Goal: Book appointment/travel/reservation

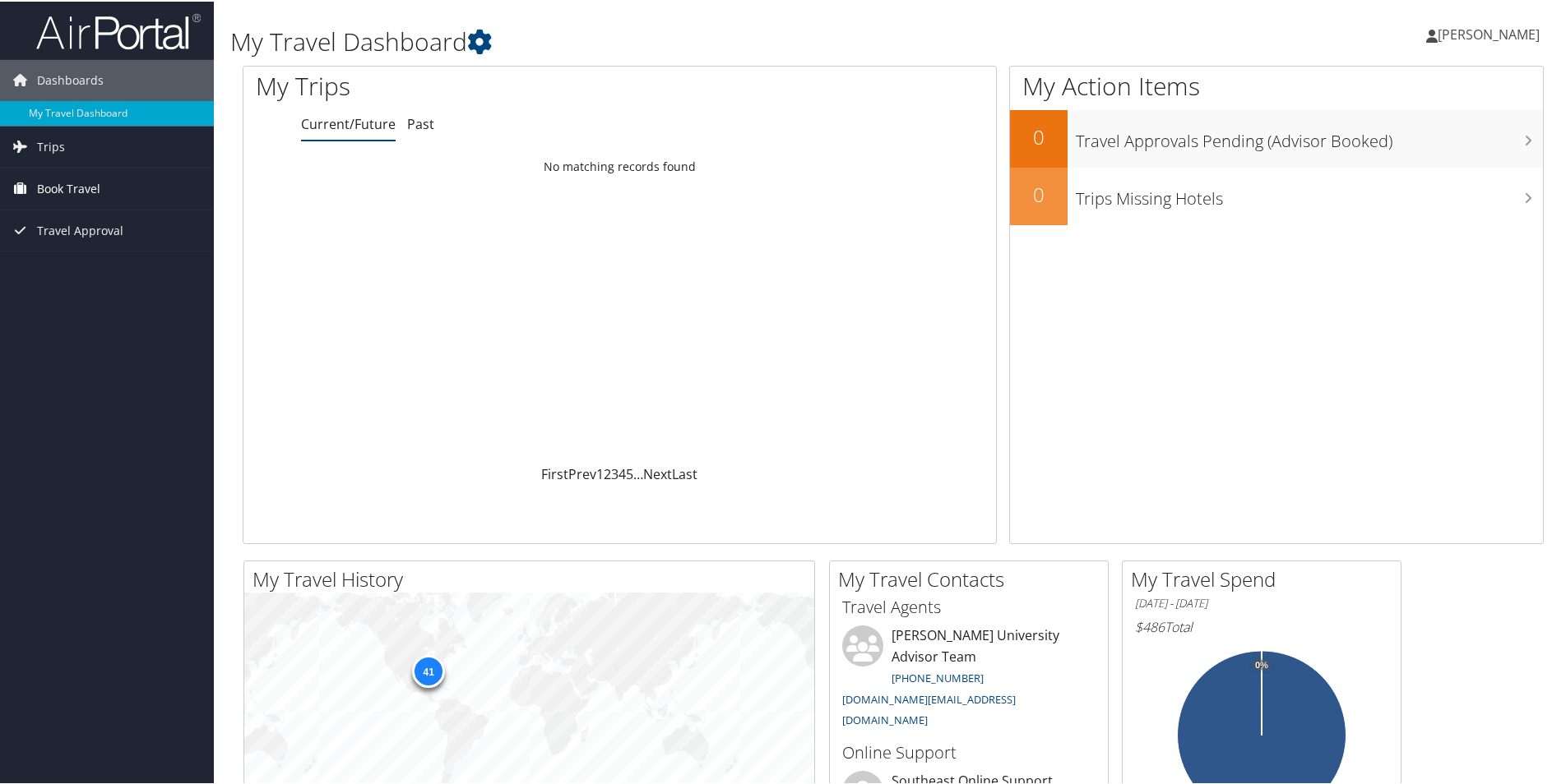
click at [99, 193] on span "Book Travel" at bounding box center [68, 187] width 63 height 41
click at [102, 221] on link "Agent Booking Request" at bounding box center [107, 220] width 214 height 24
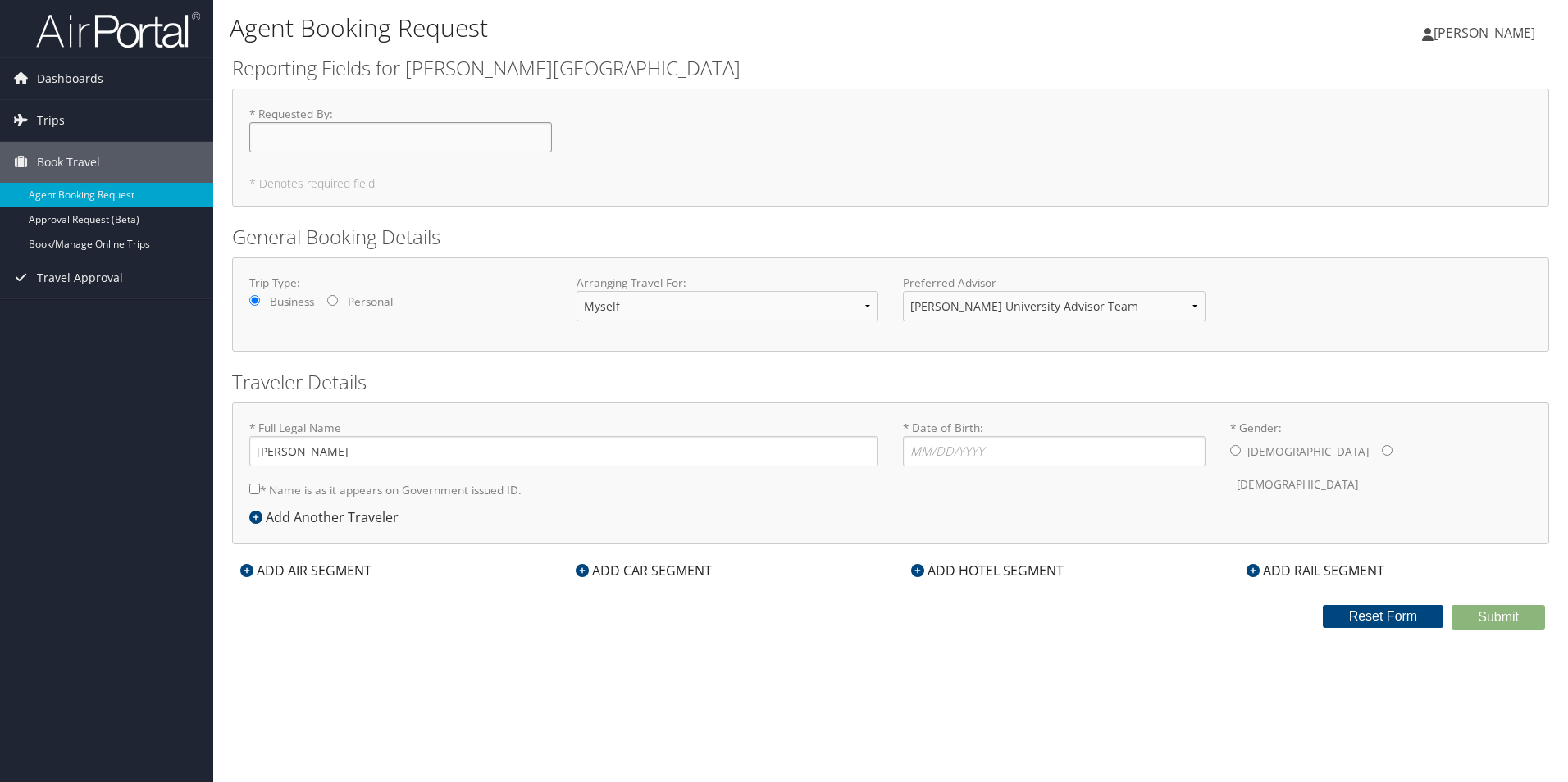
click at [340, 137] on input "* Requested By : Required" at bounding box center [401, 137] width 303 height 31
type input "[PERSON_NAME]"
type input "[DATE]"
click at [1237, 455] on input "* Gender: [DEMOGRAPHIC_DATA] [DEMOGRAPHIC_DATA]" at bounding box center [1235, 450] width 10 height 10
radio input "true"
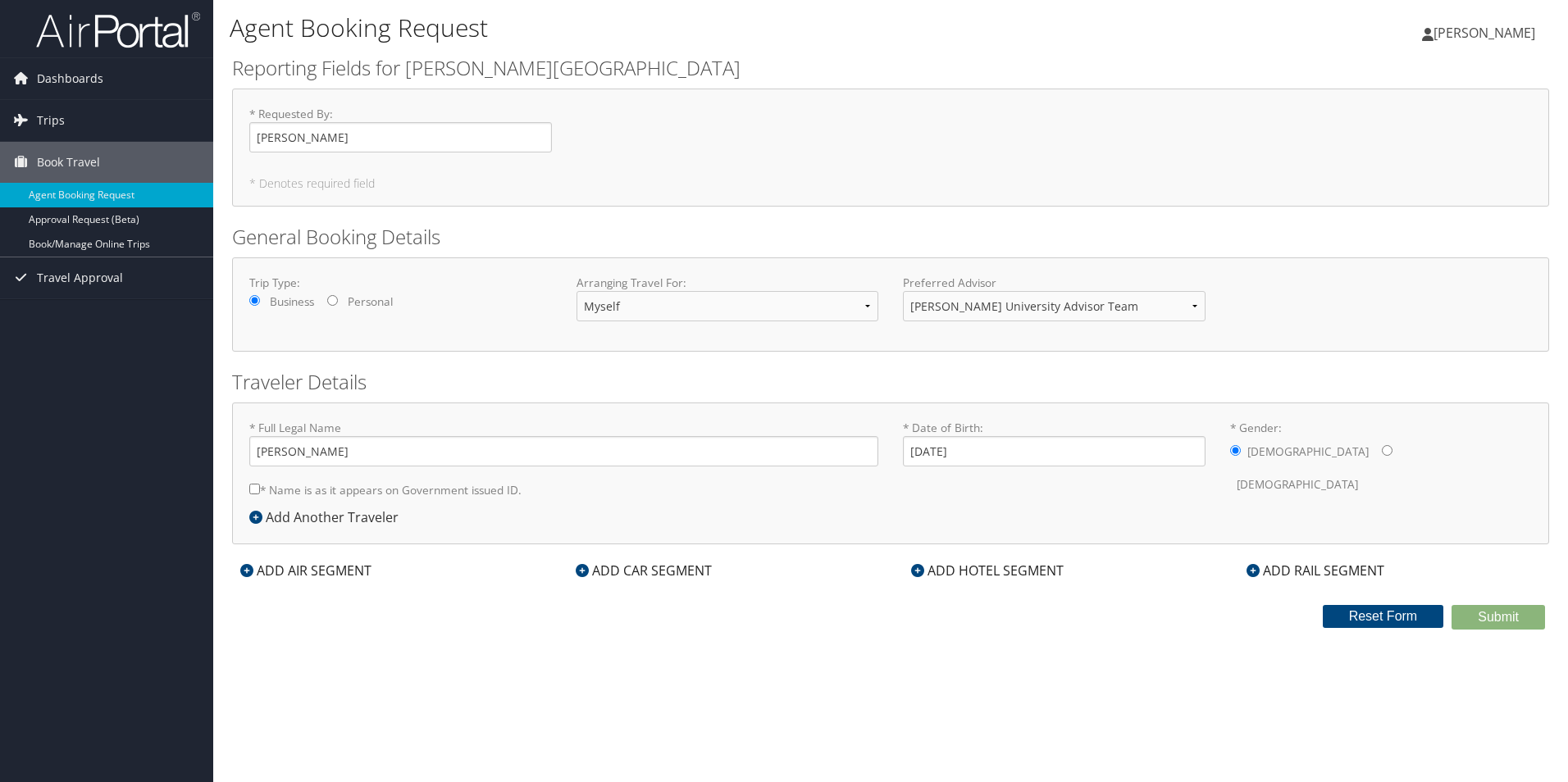
drag, startPoint x: 243, startPoint y: 485, endPoint x: 251, endPoint y: 484, distance: 8.1
click at [247, 484] on div "* Full Legal Name [PERSON_NAME] * Name is as it appears on Government issued ID…" at bounding box center [563, 463] width 654 height 88
click at [255, 490] on input "* Name is as it appears on Government issued ID." at bounding box center [255, 489] width 10 height 10
checkbox input "true"
click at [268, 578] on div "ADD AIR SEGMENT" at bounding box center [306, 571] width 148 height 20
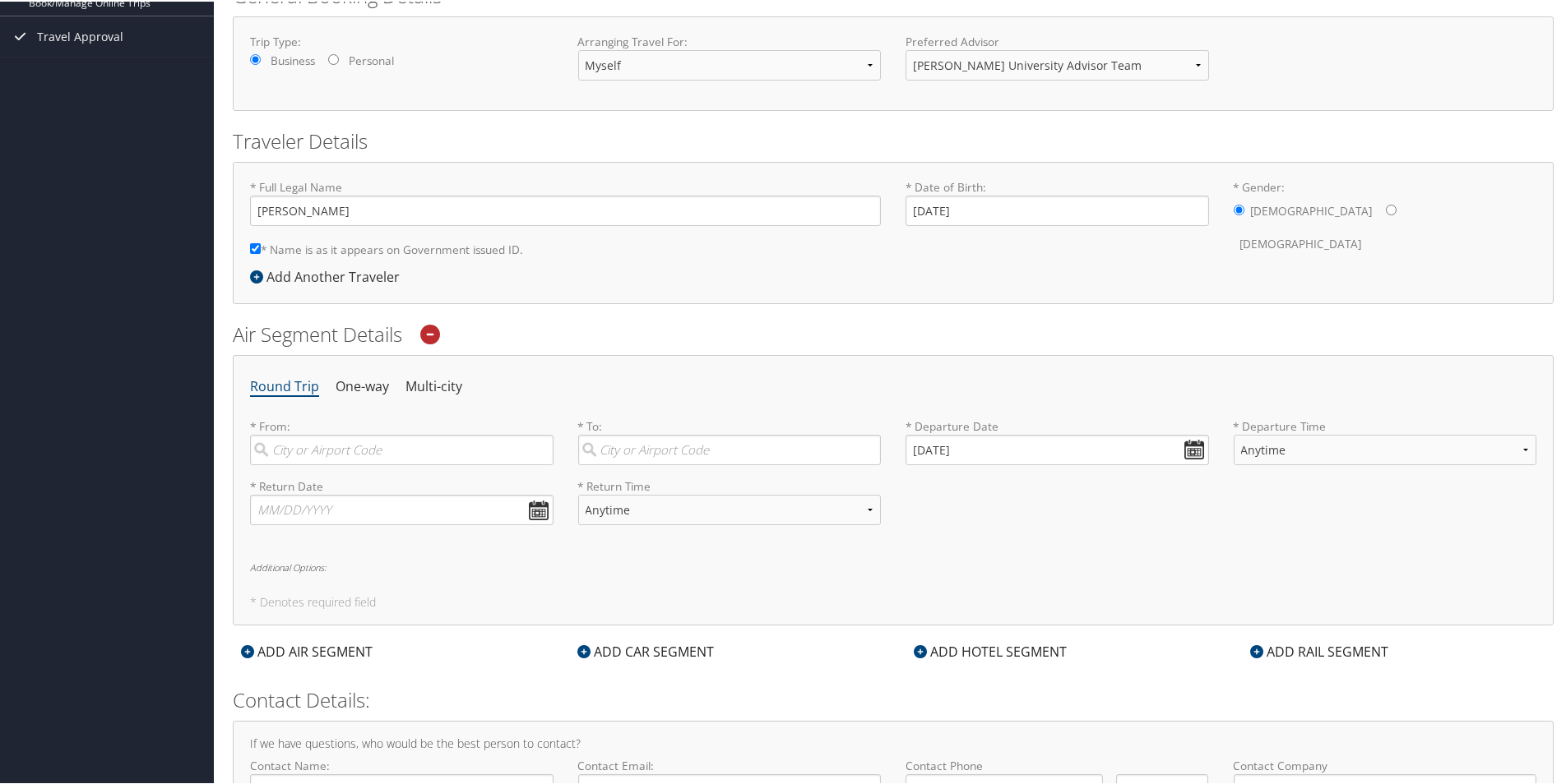
scroll to position [247, 0]
click at [445, 441] on input "search" at bounding box center [402, 444] width 304 height 31
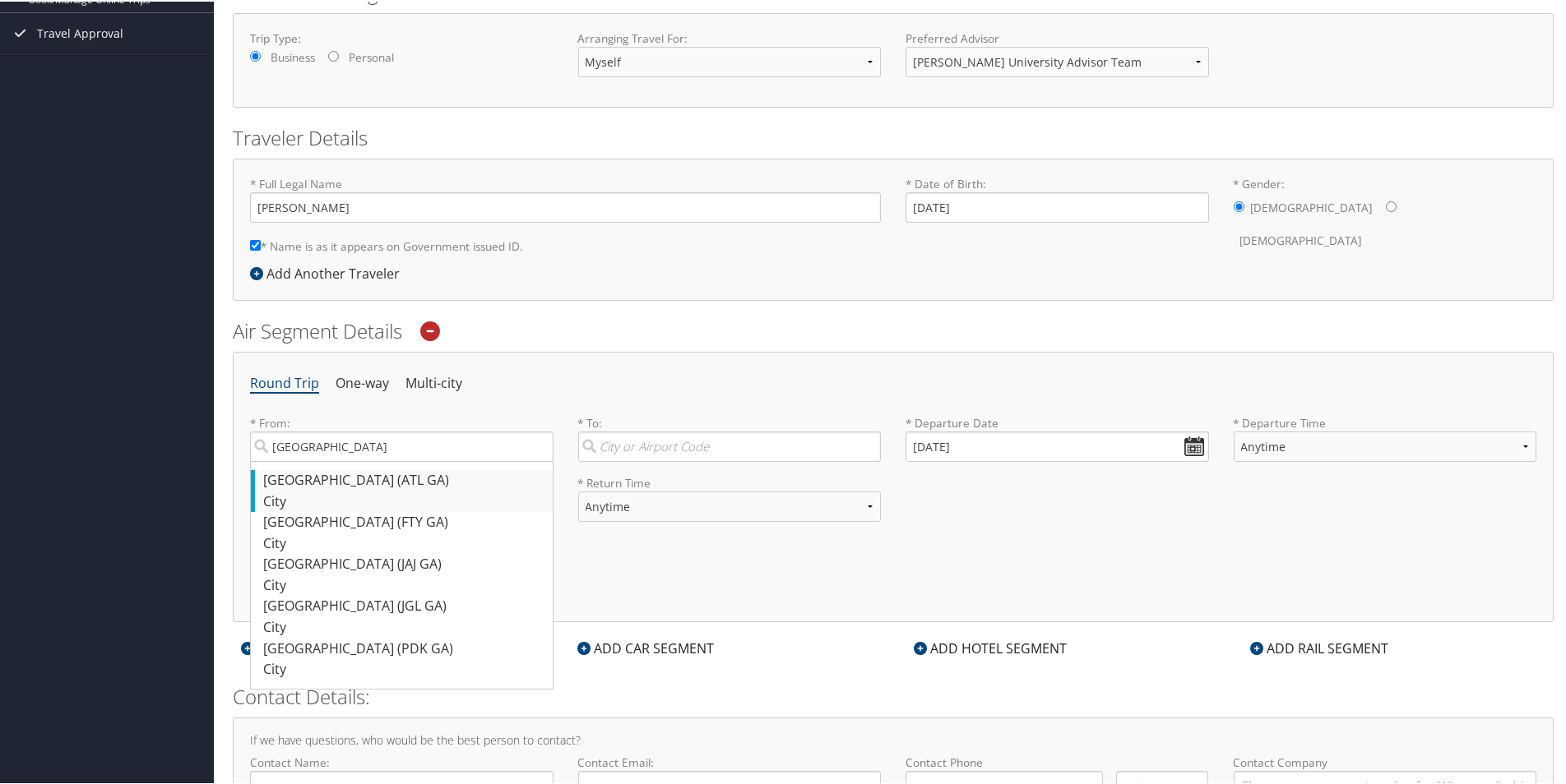
click at [298, 495] on div "City" at bounding box center [404, 500] width 281 height 21
click at [298, 460] on input "[GEOGRAPHIC_DATA]" at bounding box center [402, 444] width 304 height 31
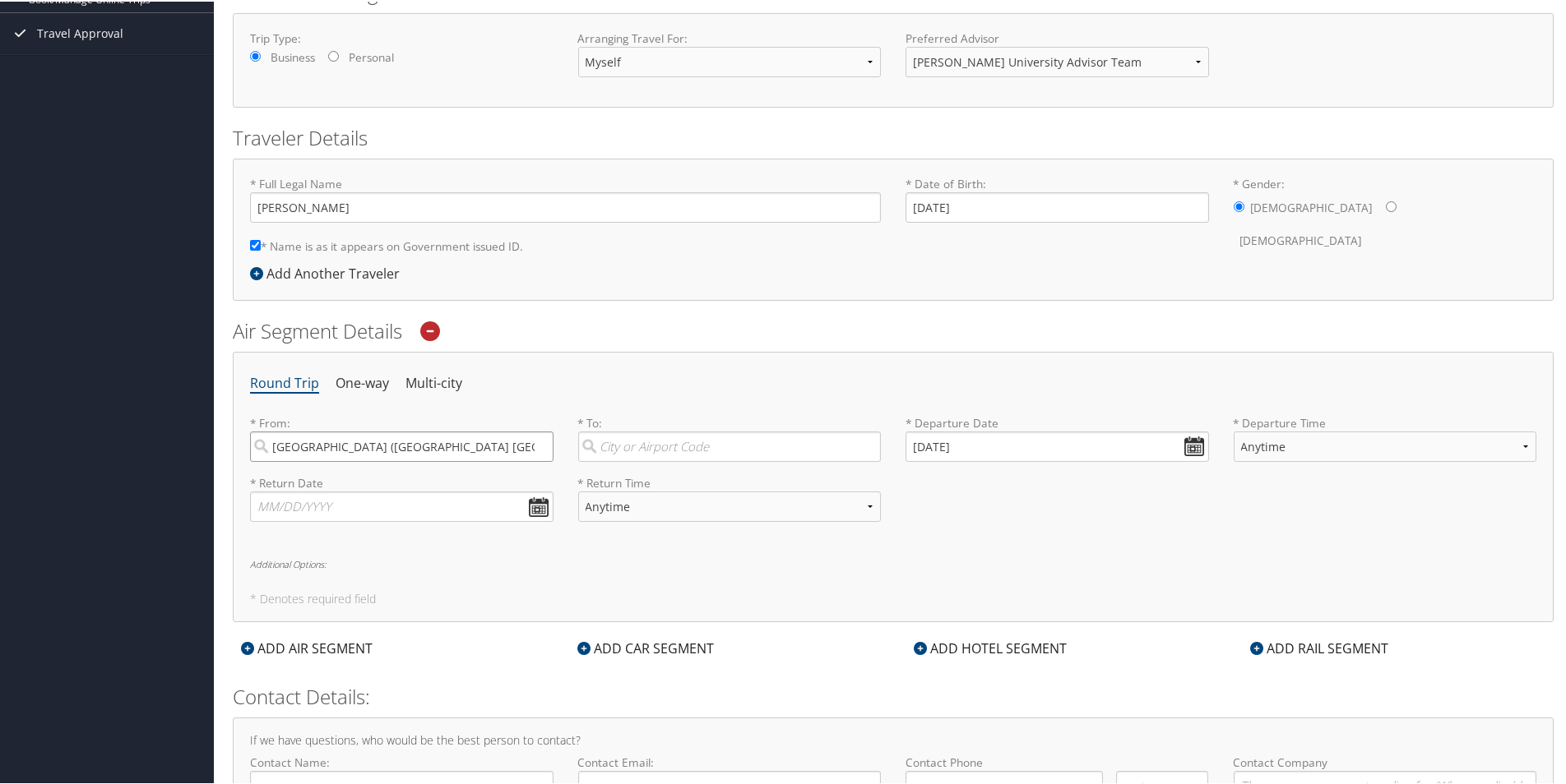
drag, startPoint x: 390, startPoint y: 448, endPoint x: 197, endPoint y: 427, distance: 194.1
click at [197, 427] on div "Dashboards My Travel Dashboard Trips Current/Future Trips Past Trips Trips Miss…" at bounding box center [786, 322] width 1572 height 1138
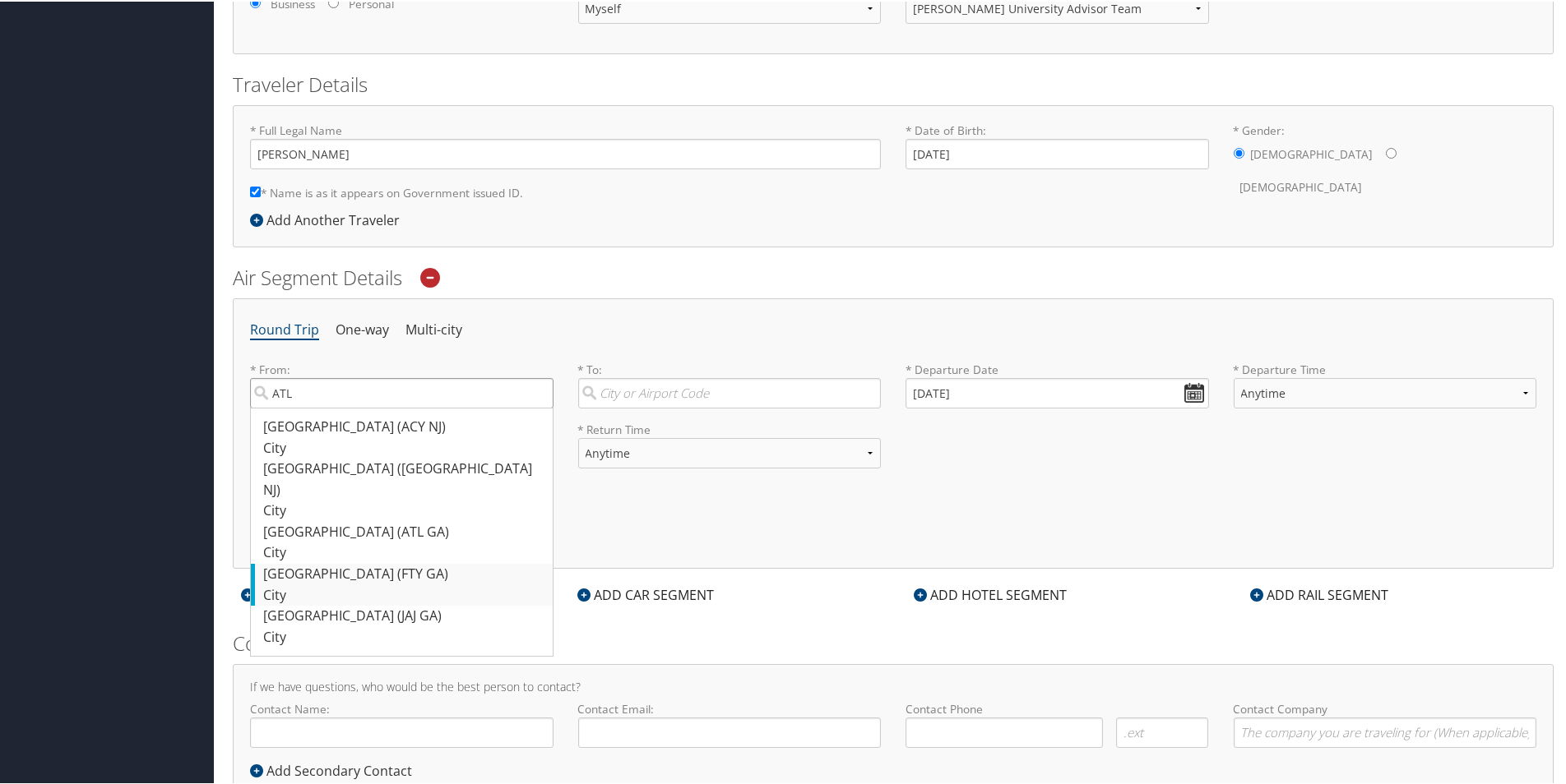
scroll to position [271, 0]
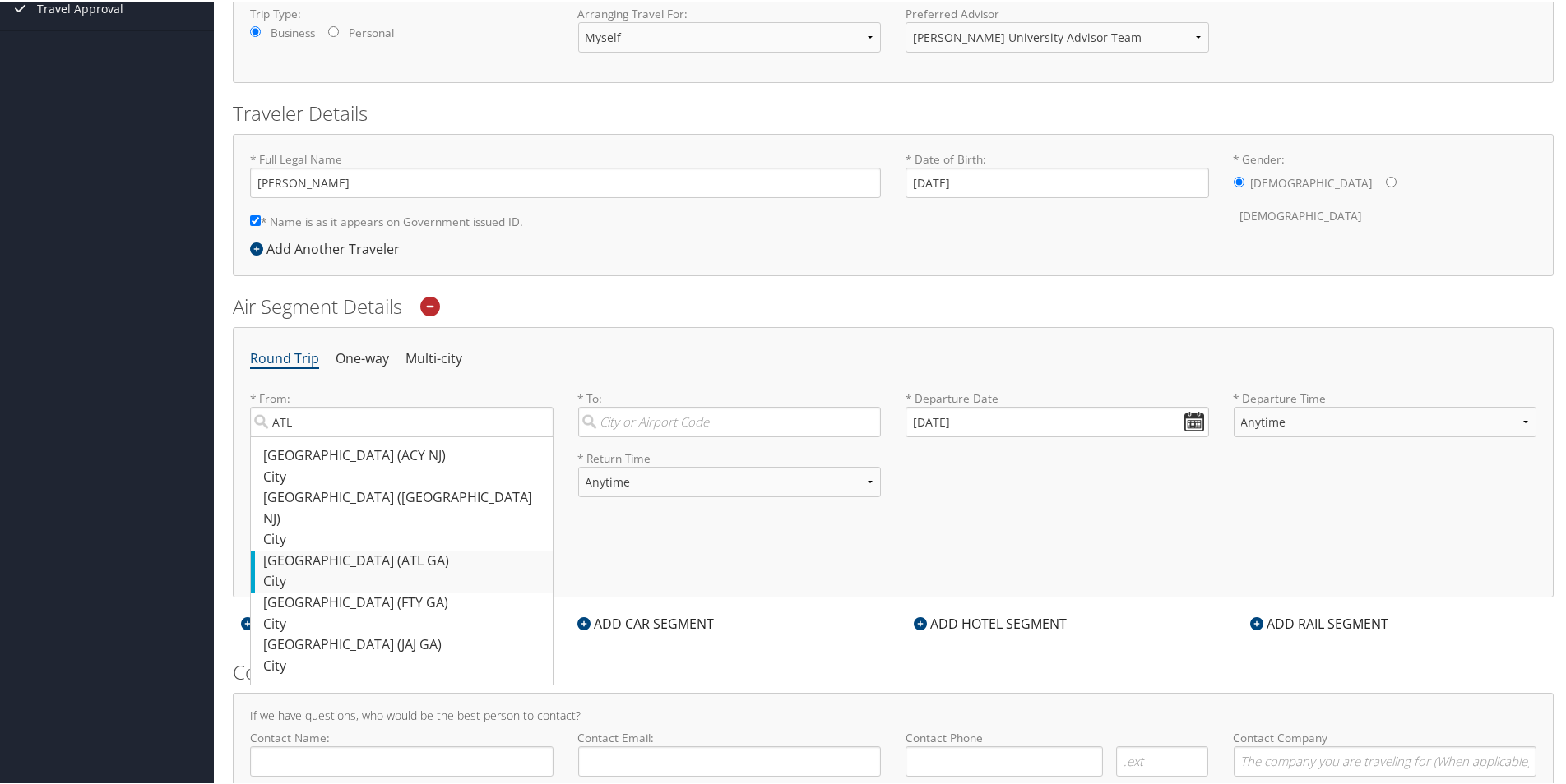
click at [332, 549] on div "[GEOGRAPHIC_DATA] ([GEOGRAPHIC_DATA] [GEOGRAPHIC_DATA])" at bounding box center [404, 559] width 281 height 21
click at [332, 436] on input "ATL" at bounding box center [402, 420] width 304 height 31
type input "[GEOGRAPHIC_DATA] ([GEOGRAPHIC_DATA] [GEOGRAPHIC_DATA])"
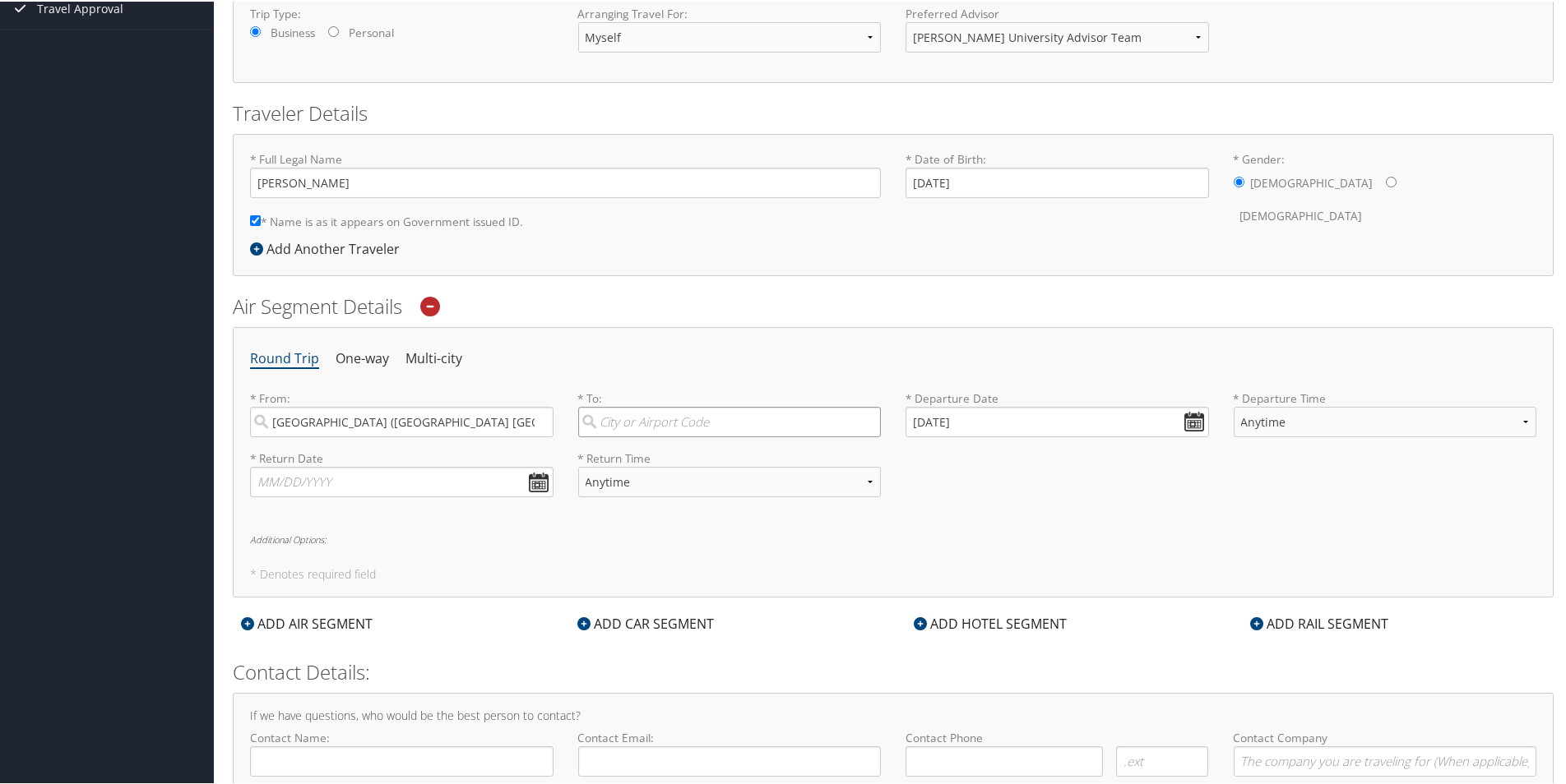
click at [644, 408] on input "search" at bounding box center [729, 420] width 304 height 31
click at [695, 544] on div "Columbus (CMH [GEOGRAPHIC_DATA])" at bounding box center [731, 538] width 281 height 21
click at [695, 436] on input "Columbus" at bounding box center [729, 420] width 304 height 31
type input "Columbus (CMH [GEOGRAPHIC_DATA])"
click at [1184, 424] on input "[DATE]" at bounding box center [1057, 420] width 304 height 31
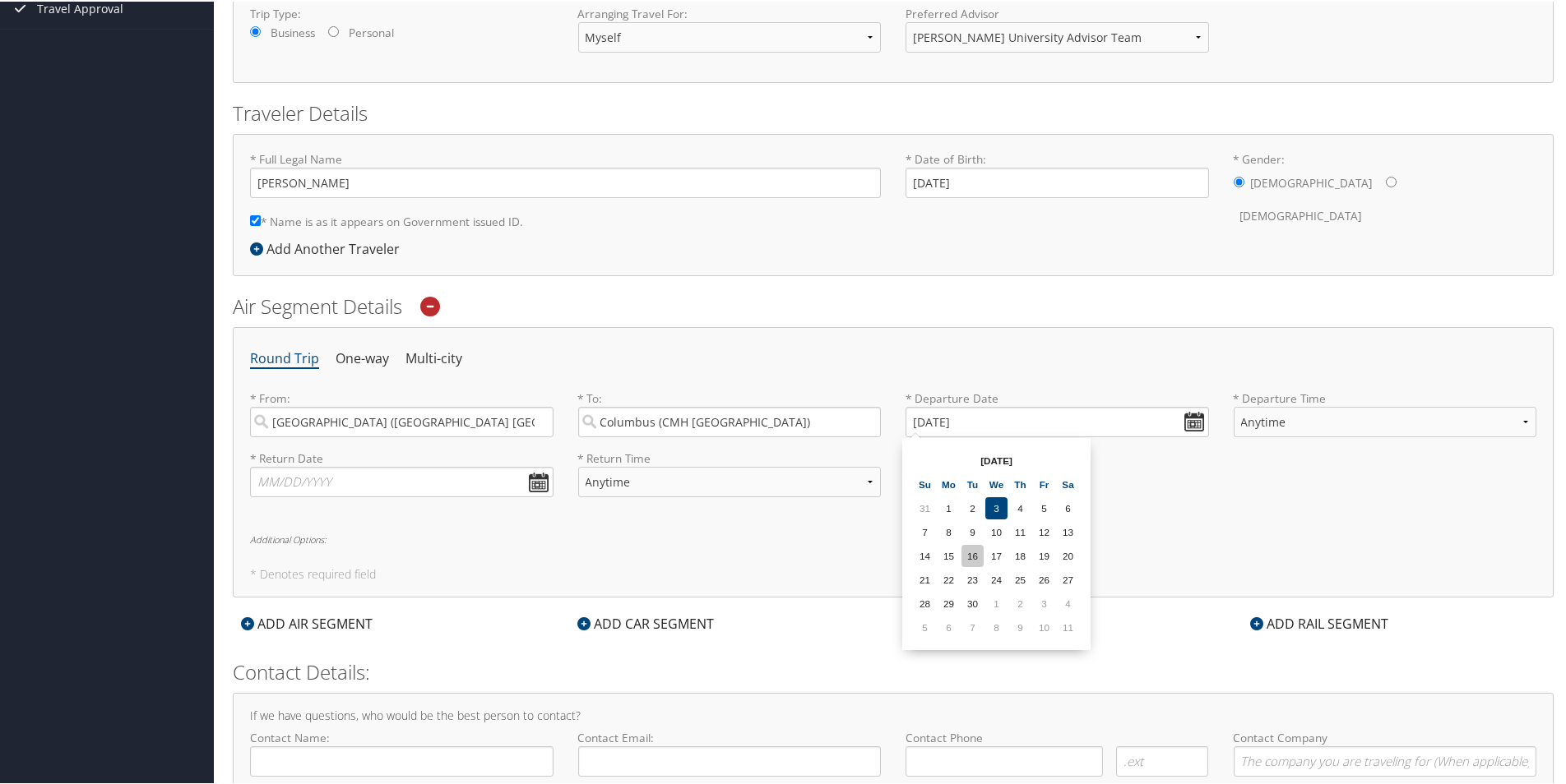
click at [973, 554] on td "16" at bounding box center [972, 554] width 22 height 22
type input "[DATE]"
click at [1312, 428] on select "Anytime Early Morning (5AM-7AM) Morning (7AM-12PM) Afternoon (12PM-5PM) Evening…" at bounding box center [1385, 420] width 304 height 31
select select "12PM-5PM"
click at [1233, 405] on select "Anytime Early Morning (5AM-7AM) Morning (7AM-12PM) Afternoon (12PM-5PM) Evening…" at bounding box center [1385, 420] width 304 height 31
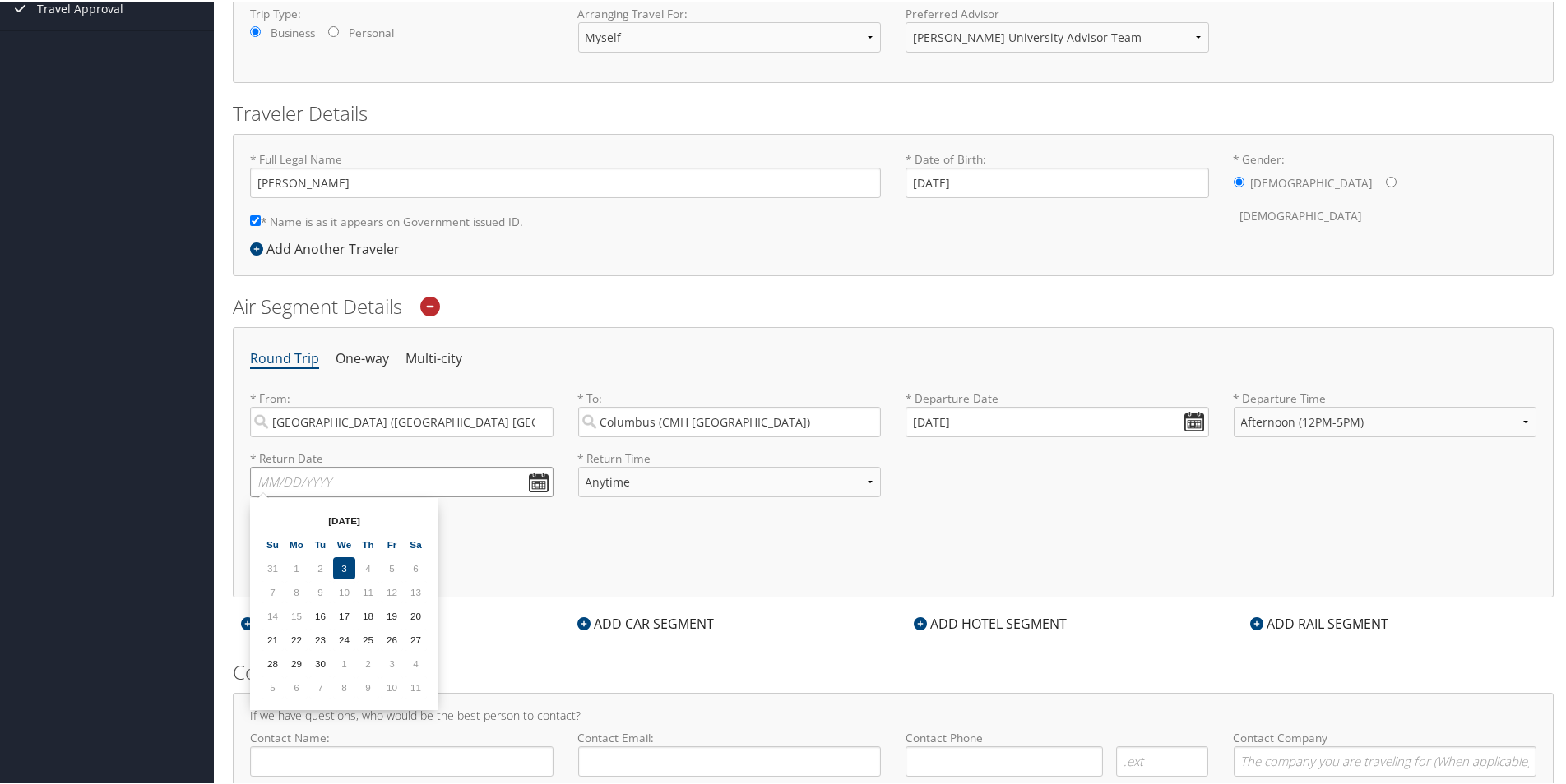
click at [537, 481] on input "text" at bounding box center [402, 480] width 304 height 31
click at [279, 644] on td "21" at bounding box center [272, 638] width 22 height 22
type input "[DATE]"
click at [768, 482] on select "Anytime Early Morning (5AM-7AM) Morning (7AM-12PM) Afternoon (12PM-5PM) Evening…" at bounding box center [729, 480] width 304 height 31
select select "7AM-12PM"
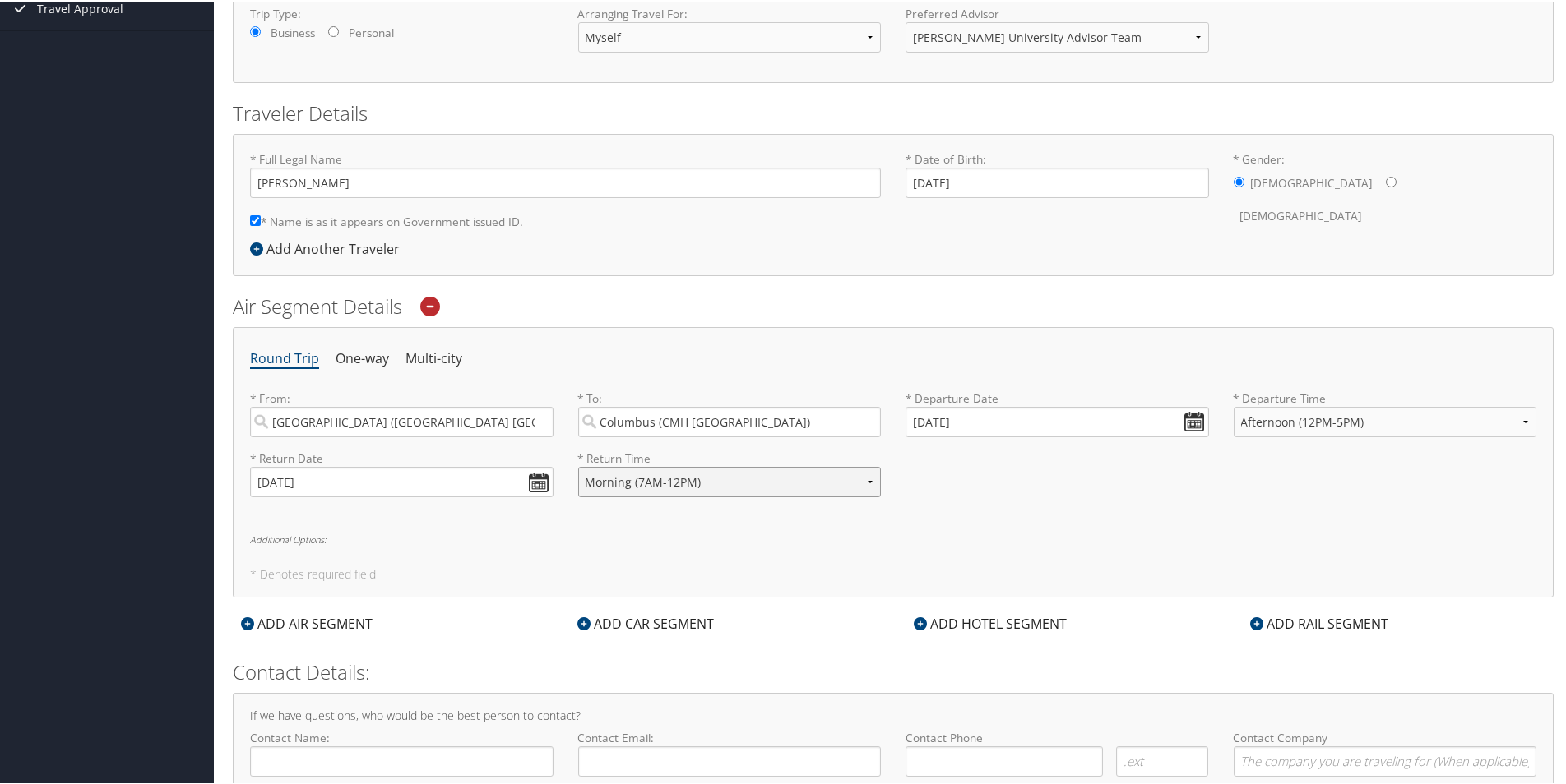
click at [578, 466] on select "Anytime Early Morning (5AM-7AM) Morning (7AM-12PM) Afternoon (12PM-5PM) Evening…" at bounding box center [729, 480] width 304 height 31
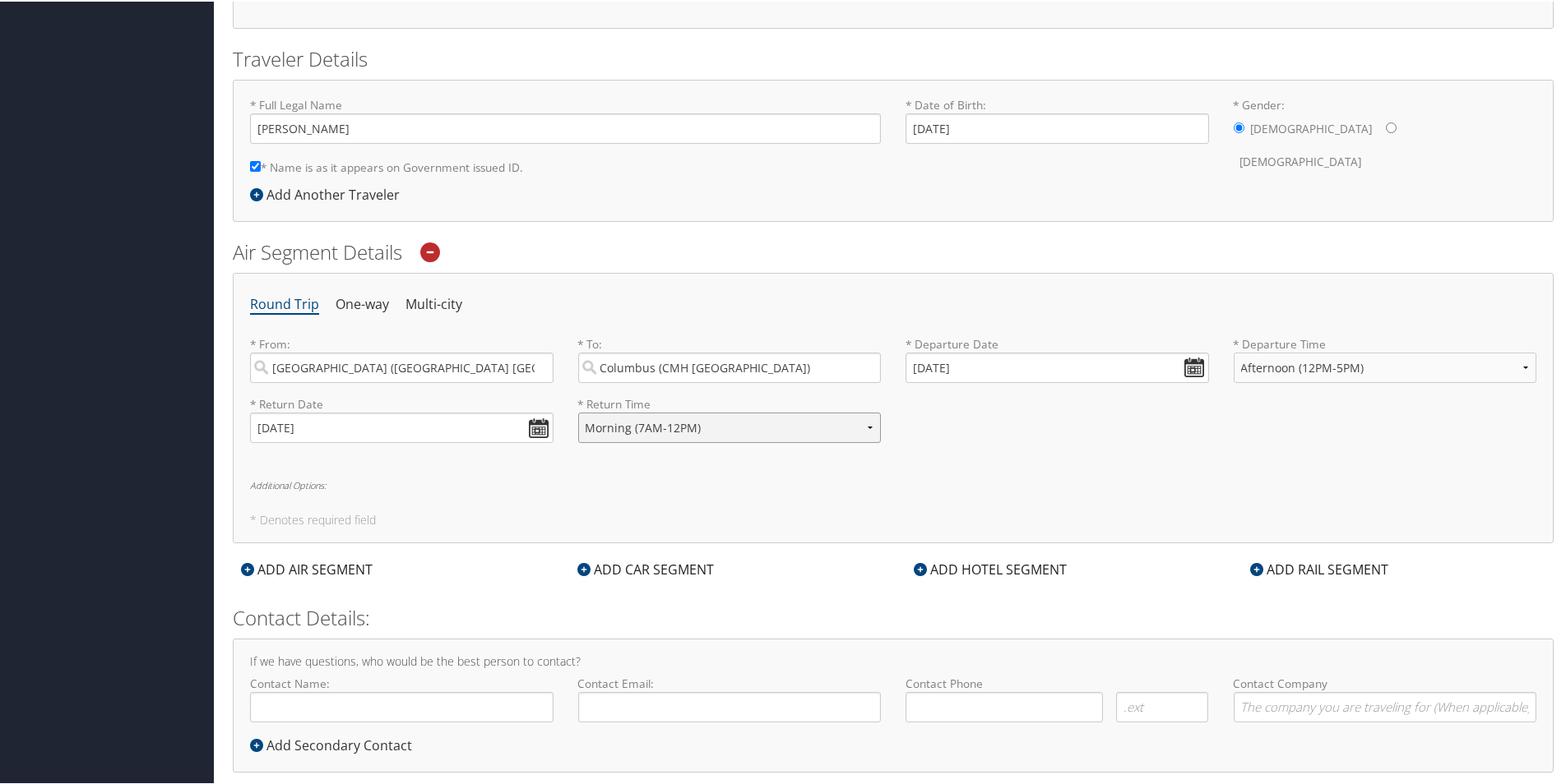
scroll to position [354, 0]
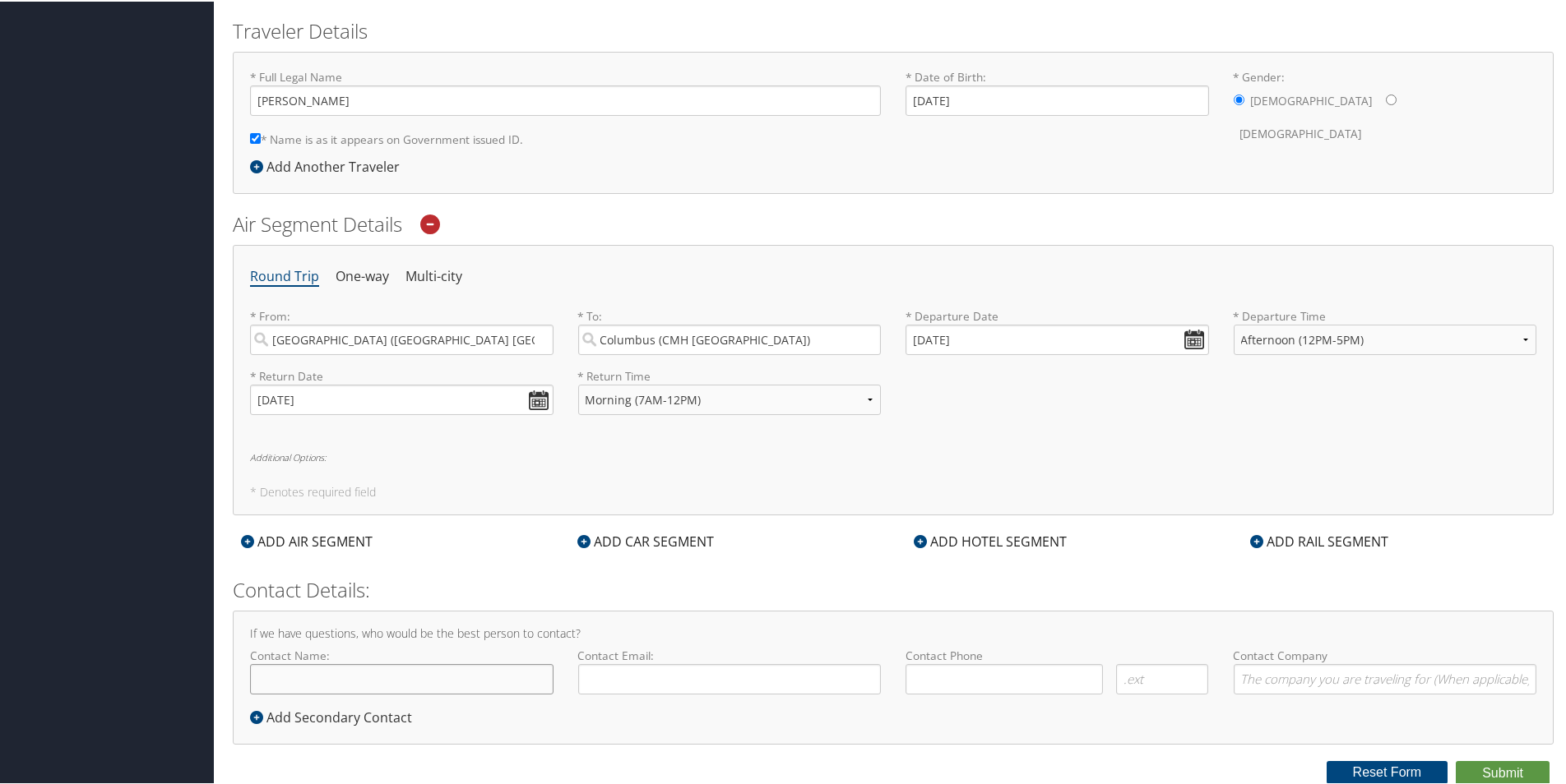
click at [439, 674] on input "Contact Name:" at bounding box center [402, 677] width 304 height 31
type input "[PERSON_NAME]"
type input "[EMAIL_ADDRESS][PERSON_NAME][DOMAIN_NAME]"
type input "( ) -"
type input "[PERSON_NAME][GEOGRAPHIC_DATA]"
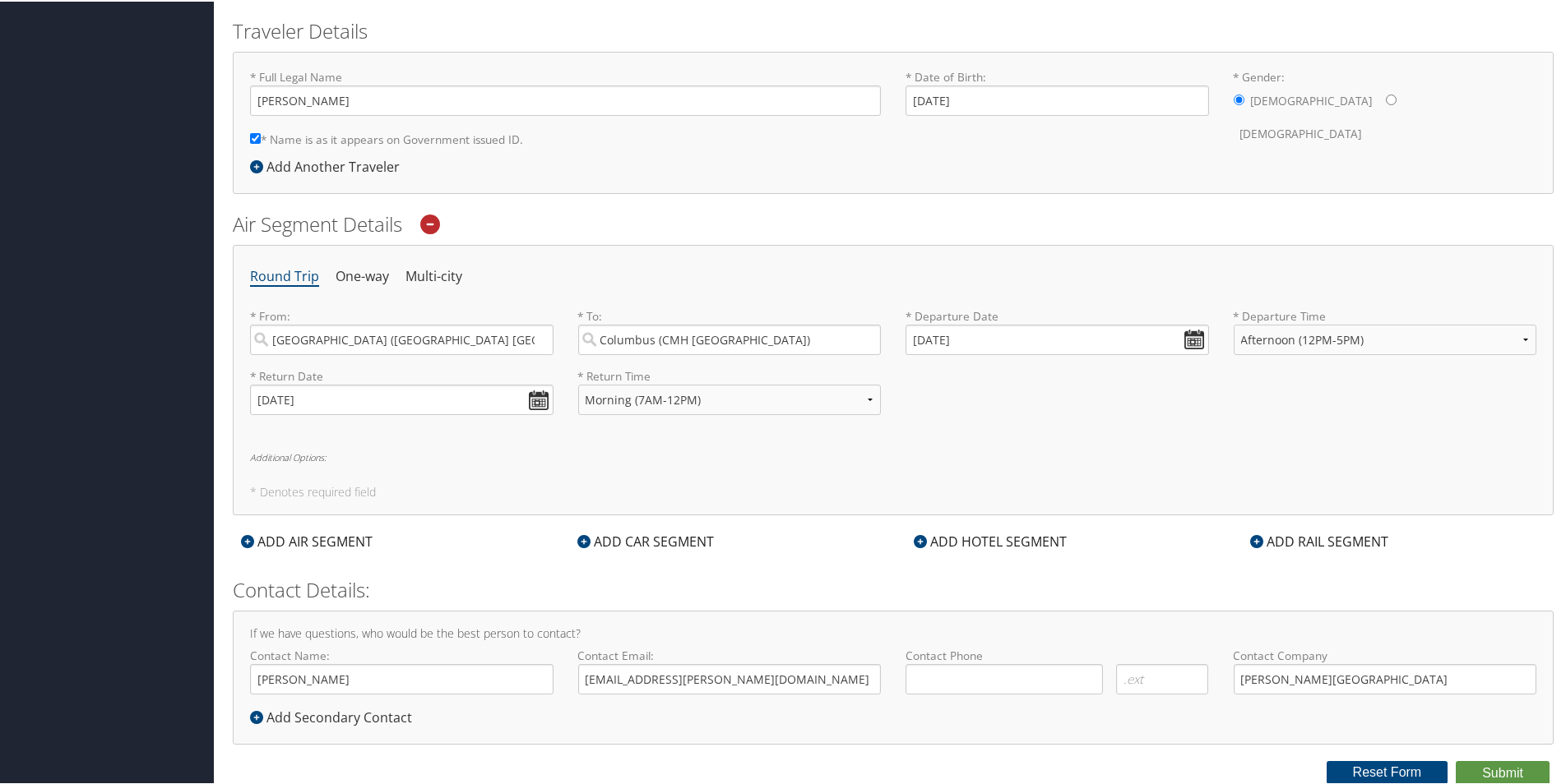
click at [966, 768] on div "Submit Reset Form" at bounding box center [893, 772] width 1345 height 24
click at [950, 721] on div "If we have questions, who would be the best person to contact? Contact Name: [P…" at bounding box center [893, 676] width 1321 height 134
click at [925, 681] on input "( ) -" at bounding box center [1003, 677] width 197 height 31
type input "( ) -"
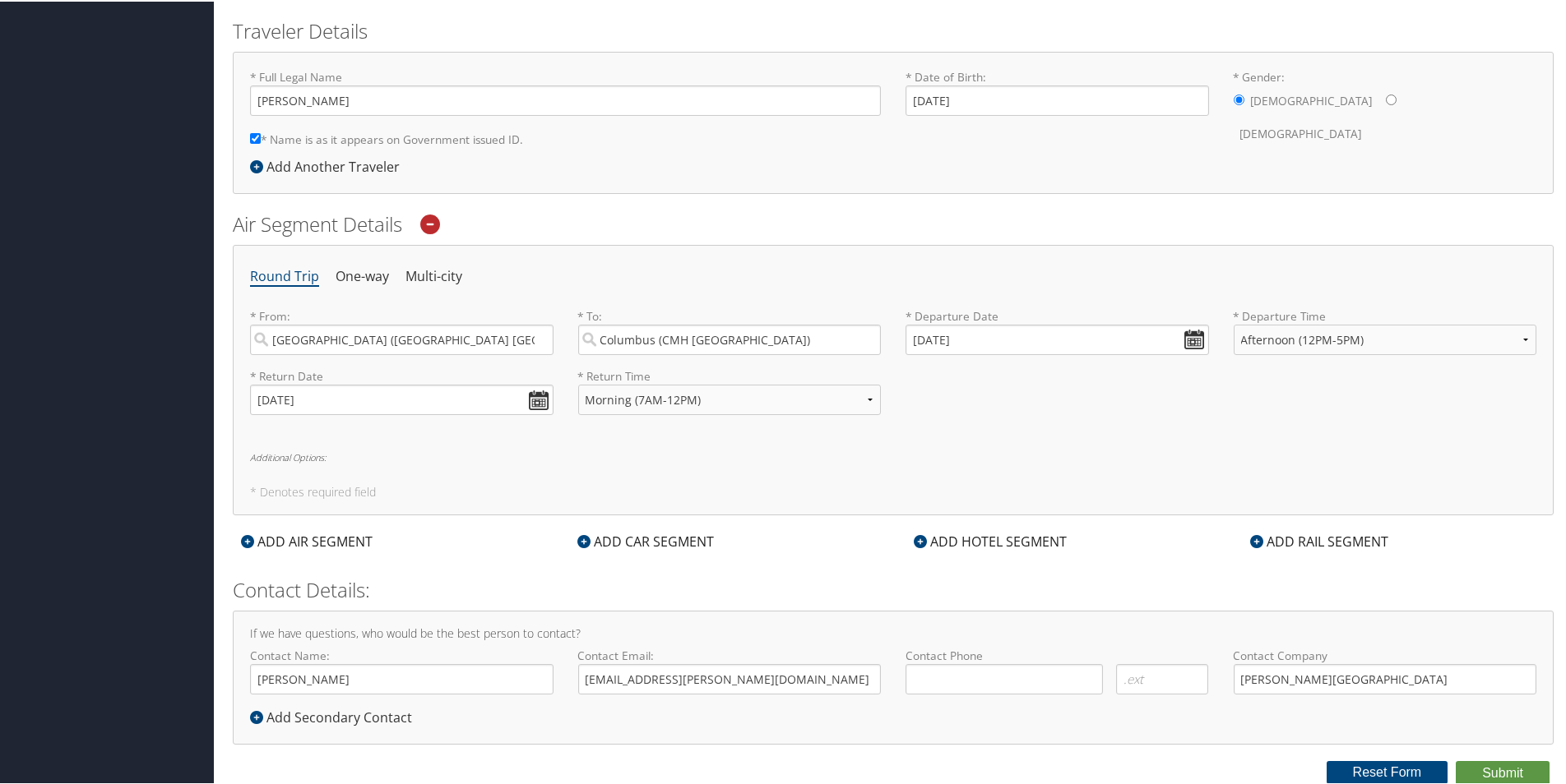
click at [970, 701] on div "Required" at bounding box center [1004, 684] width 210 height 44
click at [940, 673] on input "( ) -" at bounding box center [1003, 677] width 197 height 31
type input "[PHONE_NUMBER]"
click at [1141, 730] on div "If we have questions, who would be the best person to contact? Contact Name: [P…" at bounding box center [893, 676] width 1321 height 134
click at [1511, 773] on button "Submit" at bounding box center [1502, 772] width 94 height 24
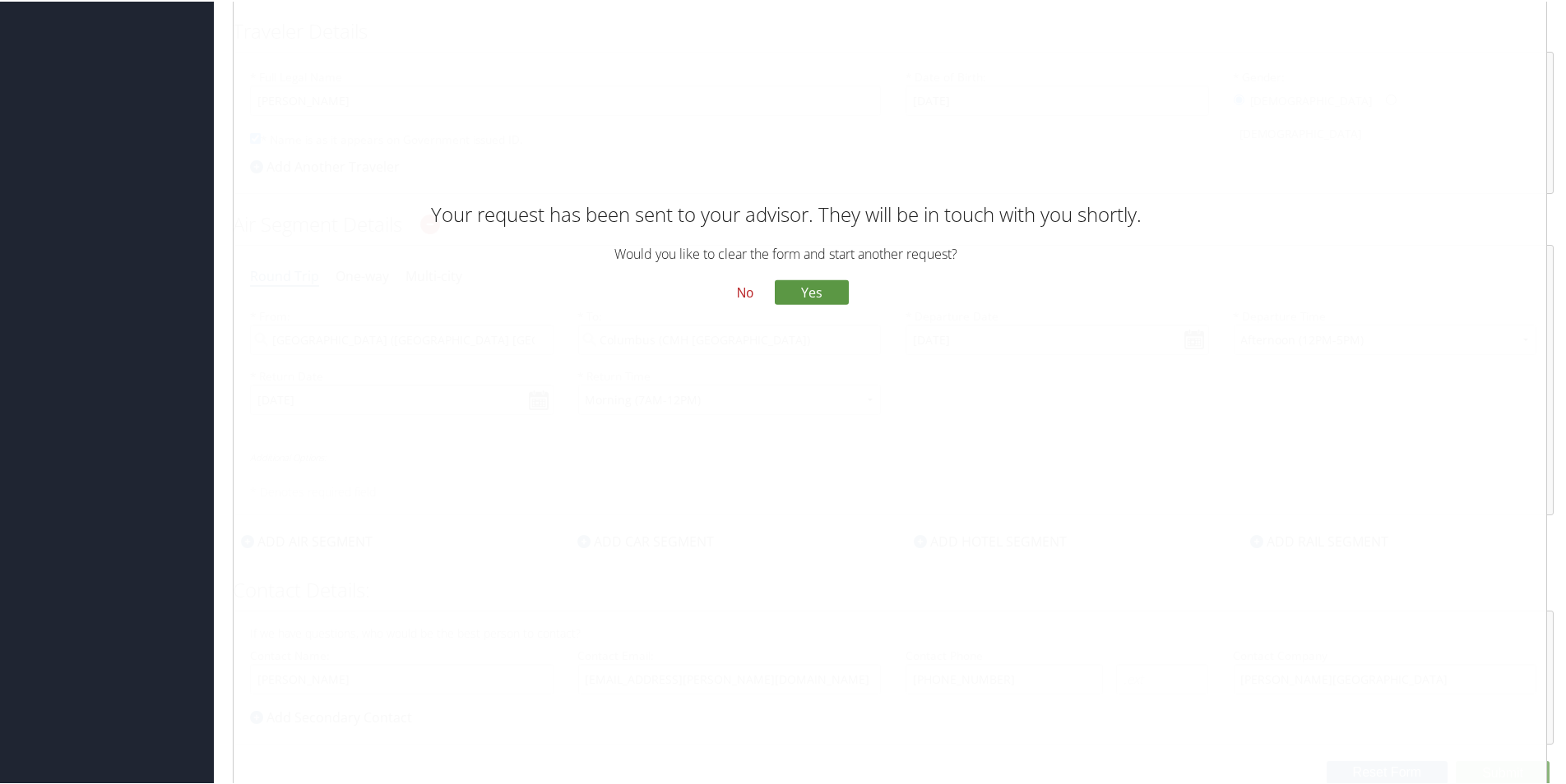
click at [741, 290] on button "No" at bounding box center [745, 291] width 43 height 28
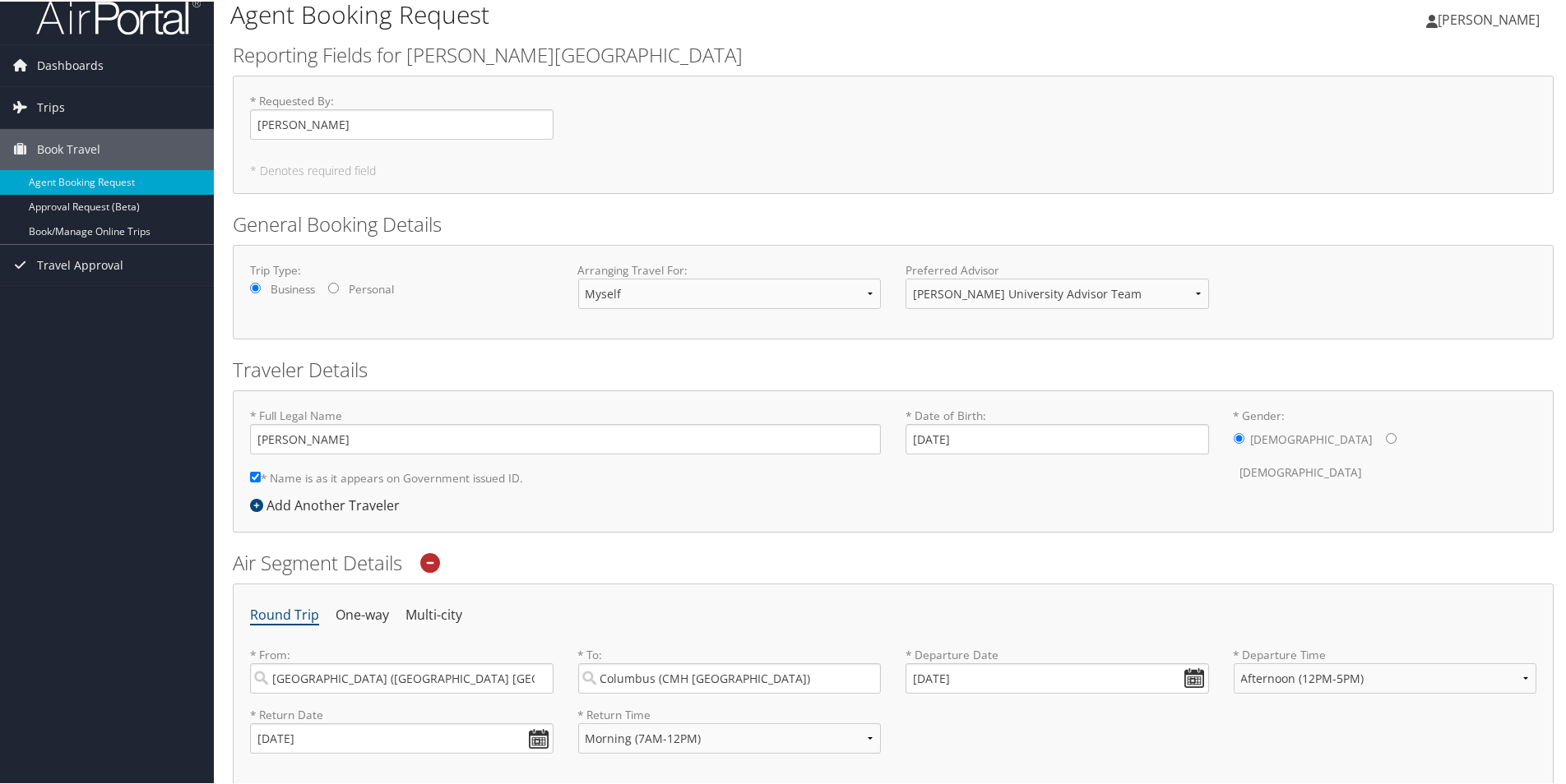
scroll to position [0, 0]
